Goal: Information Seeking & Learning: Compare options

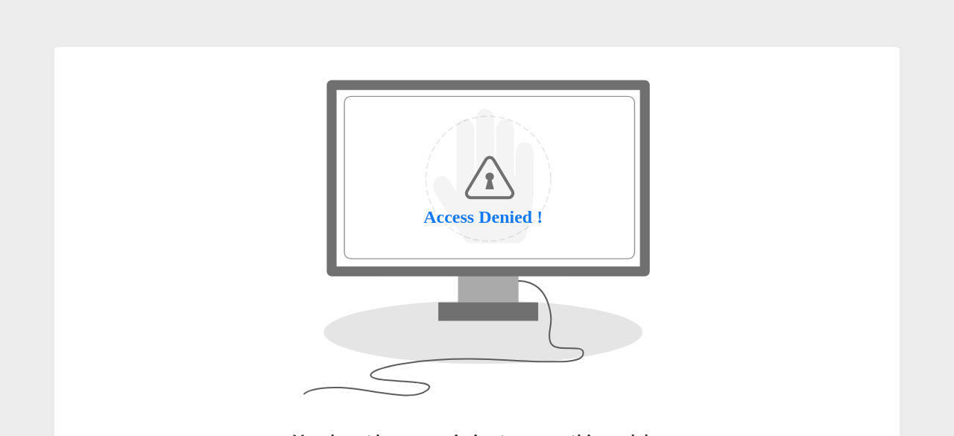
scroll to position [198, 0]
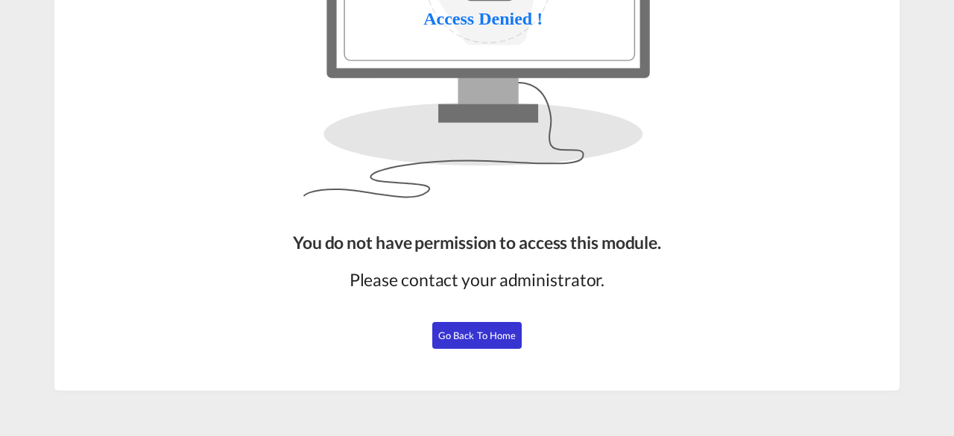
click at [459, 341] on button "Go Back to Home" at bounding box center [476, 335] width 89 height 27
